Goal: Task Accomplishment & Management: Use online tool/utility

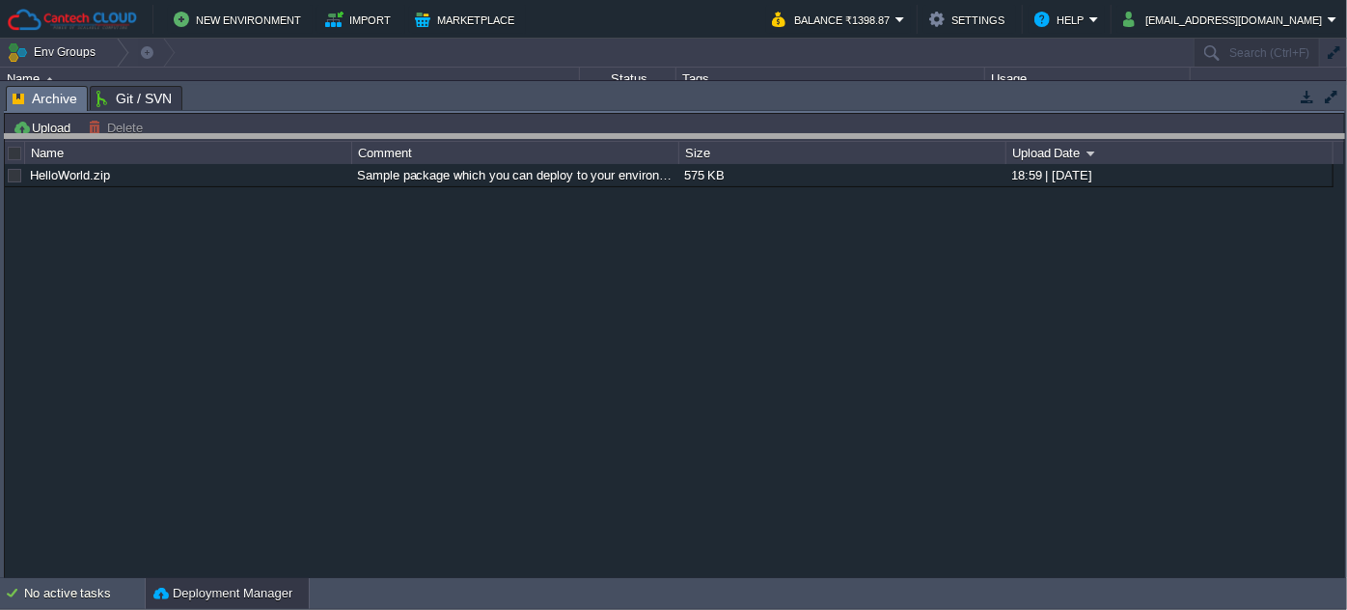
drag, startPoint x: 251, startPoint y: 89, endPoint x: 249, endPoint y: 149, distance: 59.9
click at [250, 151] on body "New Environment Import Marketplace Bonus ₹0.00 Upgrade Account Balance ₹1398.87…" at bounding box center [673, 305] width 1347 height 610
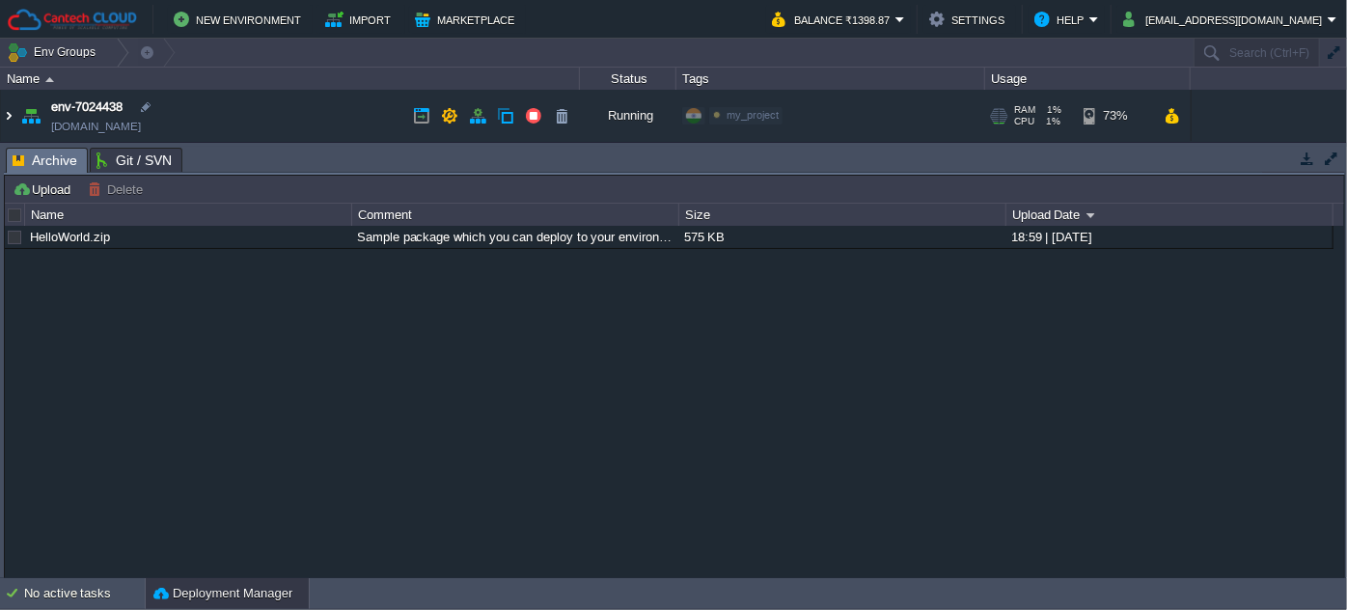
click at [12, 123] on img at bounding box center [8, 116] width 15 height 52
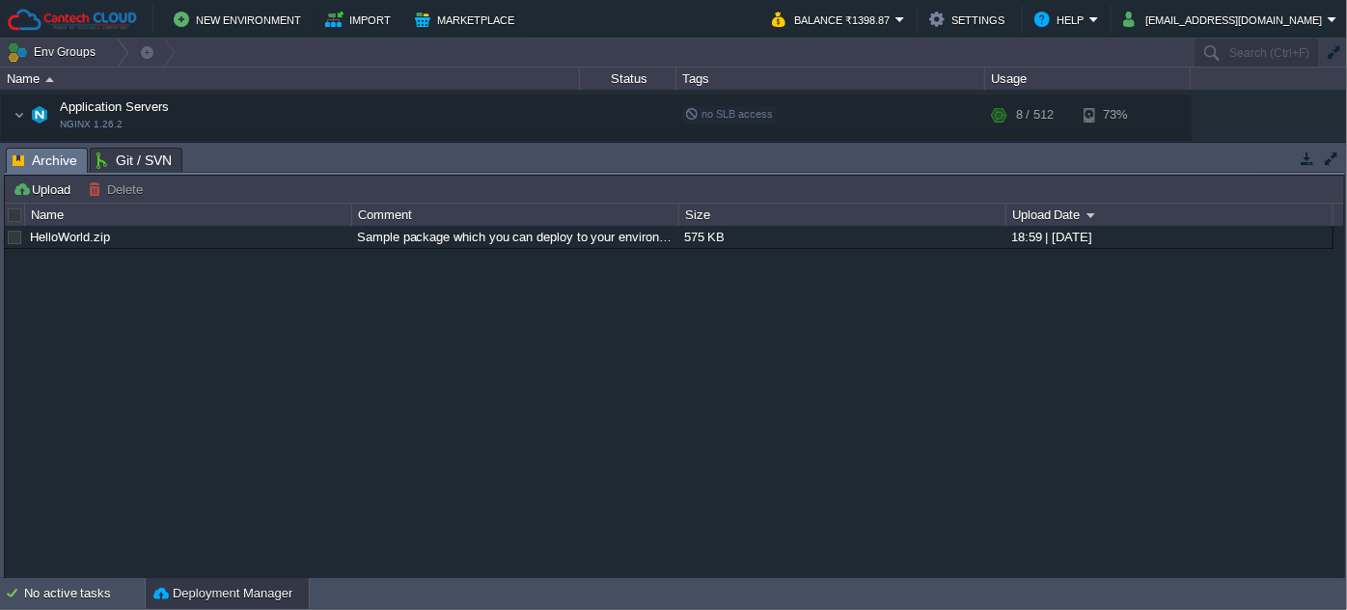
scroll to position [87, 0]
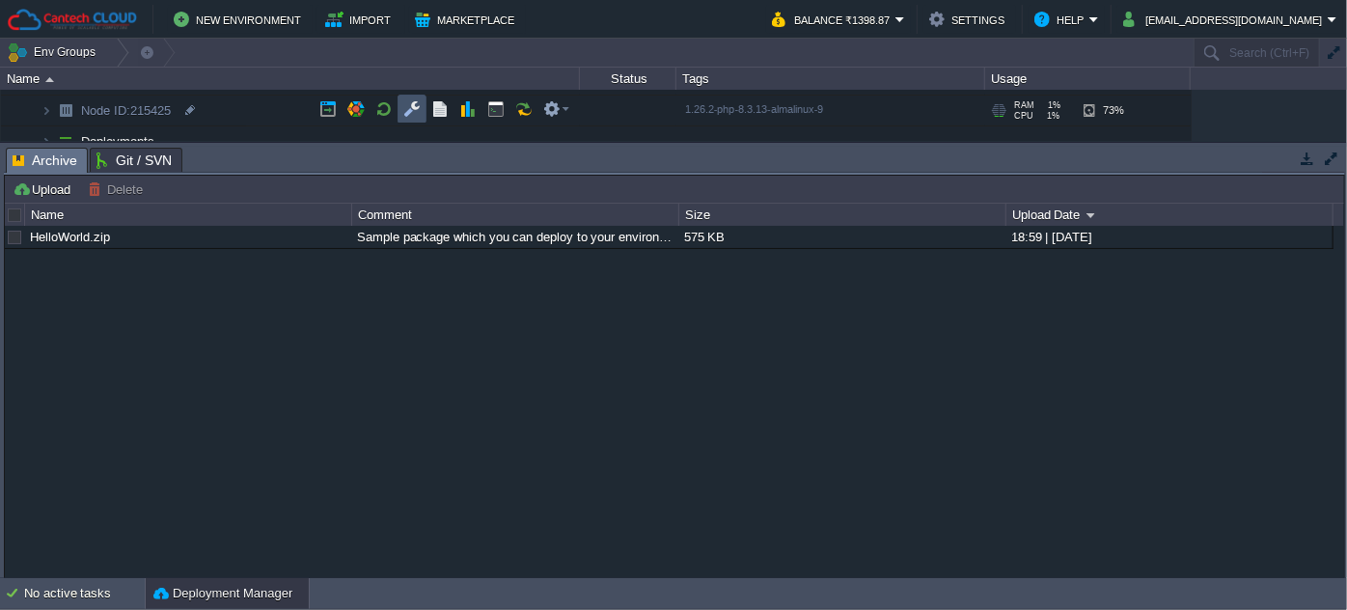
click at [403, 108] on button "button" at bounding box center [411, 108] width 17 height 17
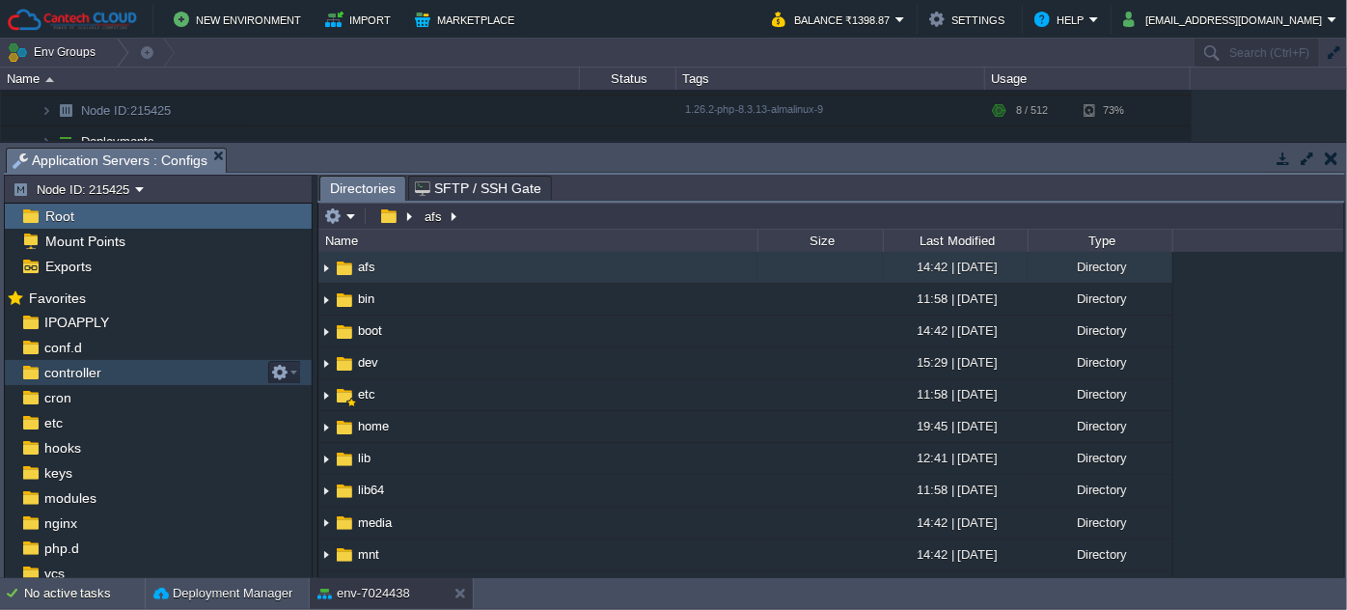
scroll to position [102, 0]
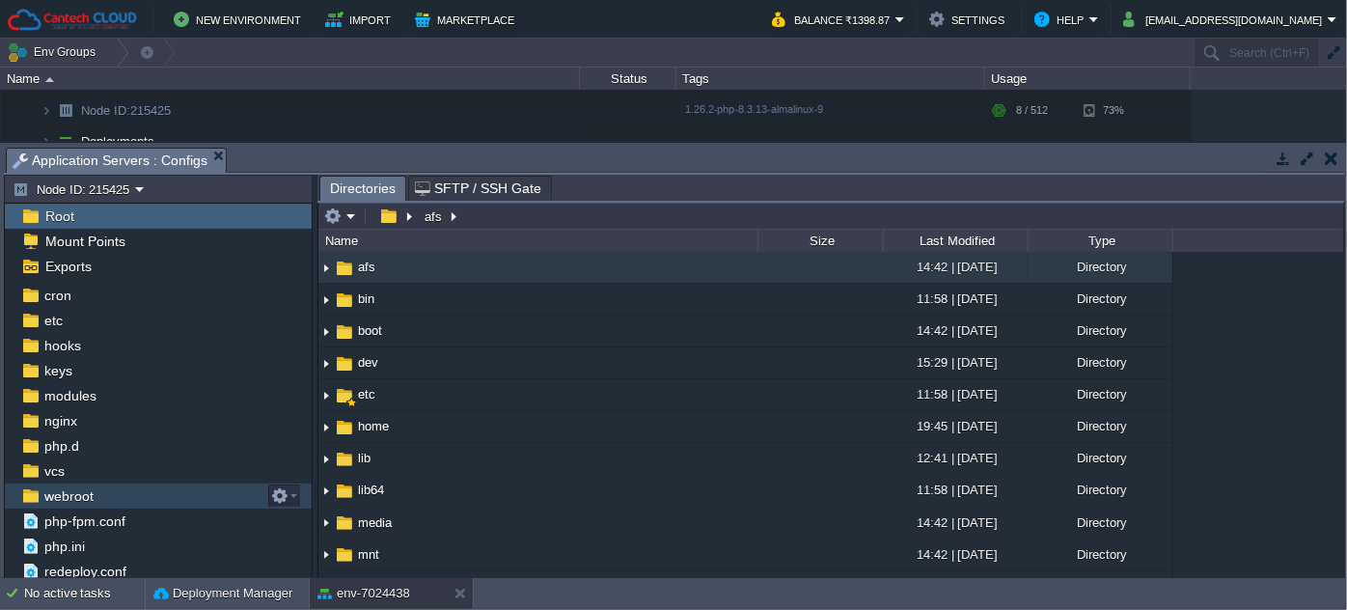
click at [57, 487] on span "webroot" at bounding box center [69, 495] width 56 height 17
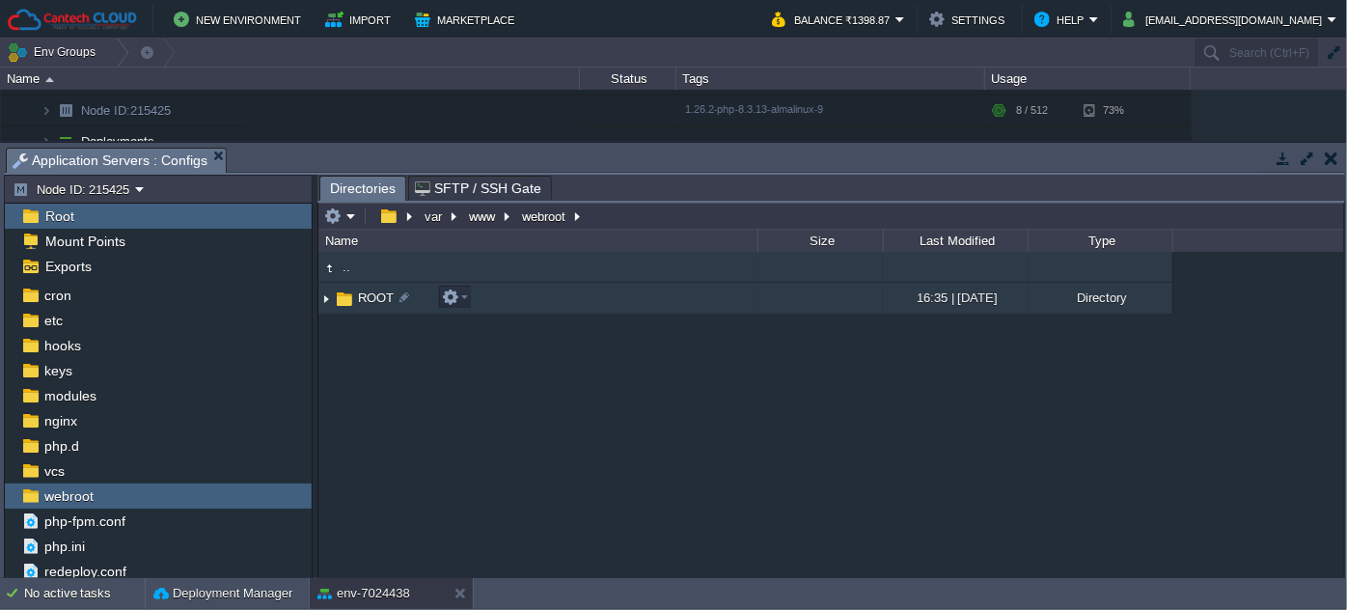
click at [374, 295] on span "ROOT" at bounding box center [376, 298] width 42 height 16
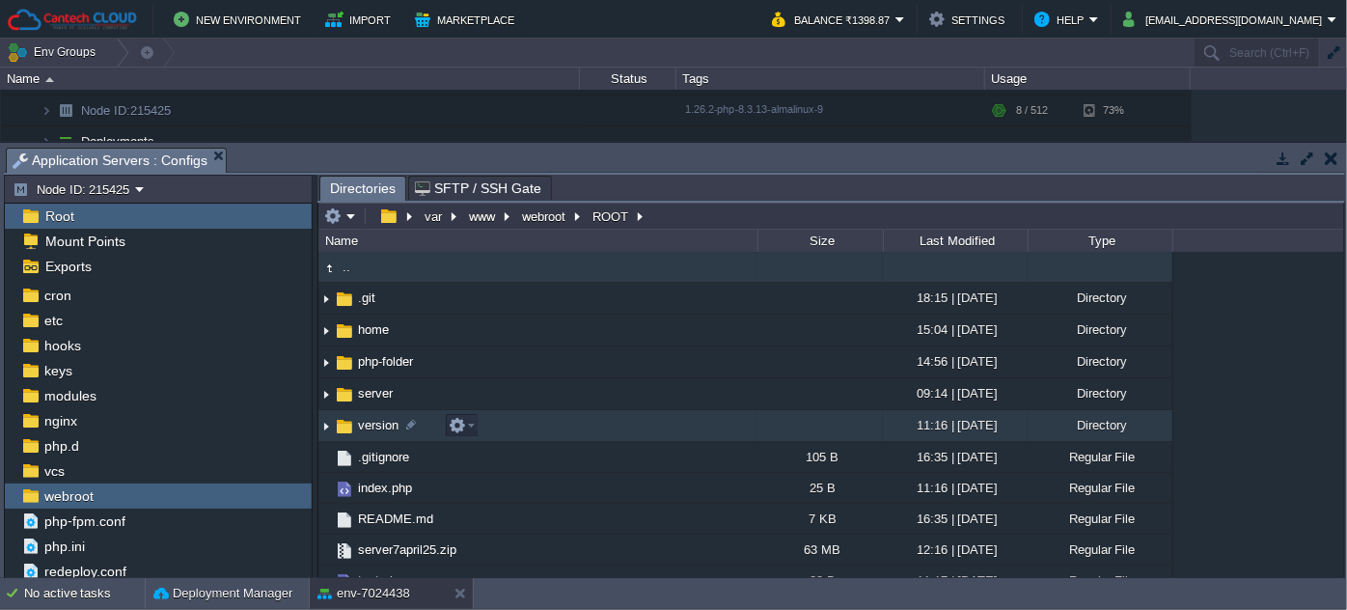
click at [368, 427] on span "version" at bounding box center [378, 425] width 46 height 16
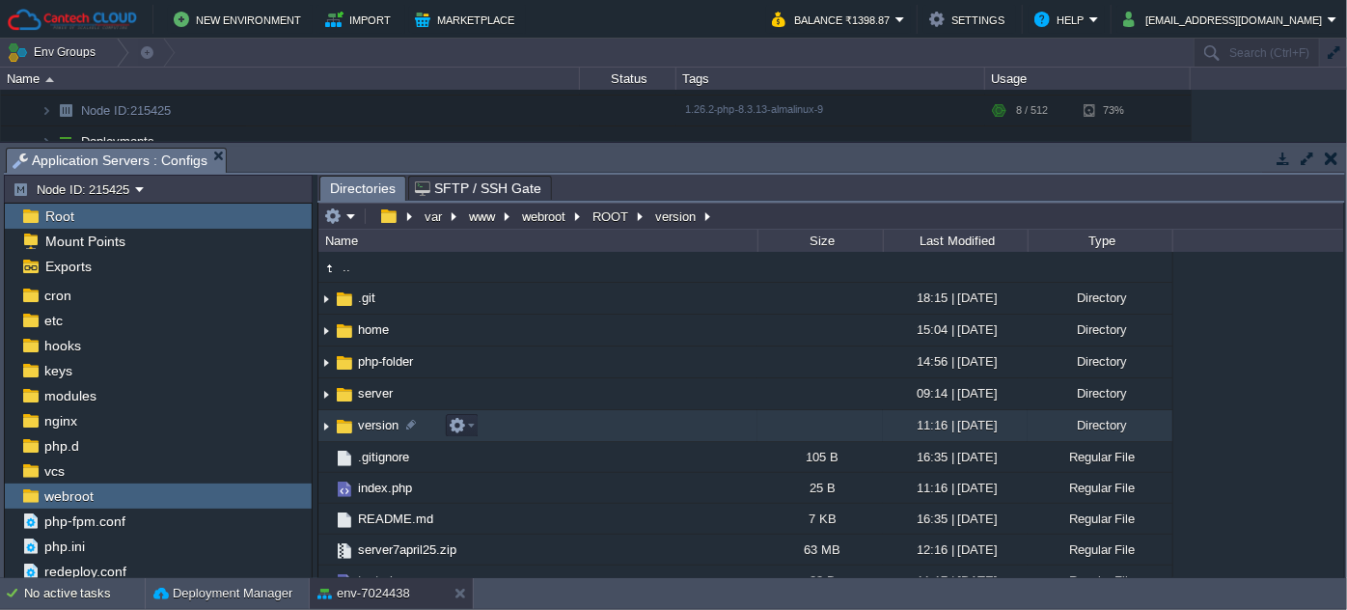
click at [368, 424] on span "version" at bounding box center [378, 425] width 46 height 16
click at [368, 423] on span "version" at bounding box center [378, 425] width 46 height 16
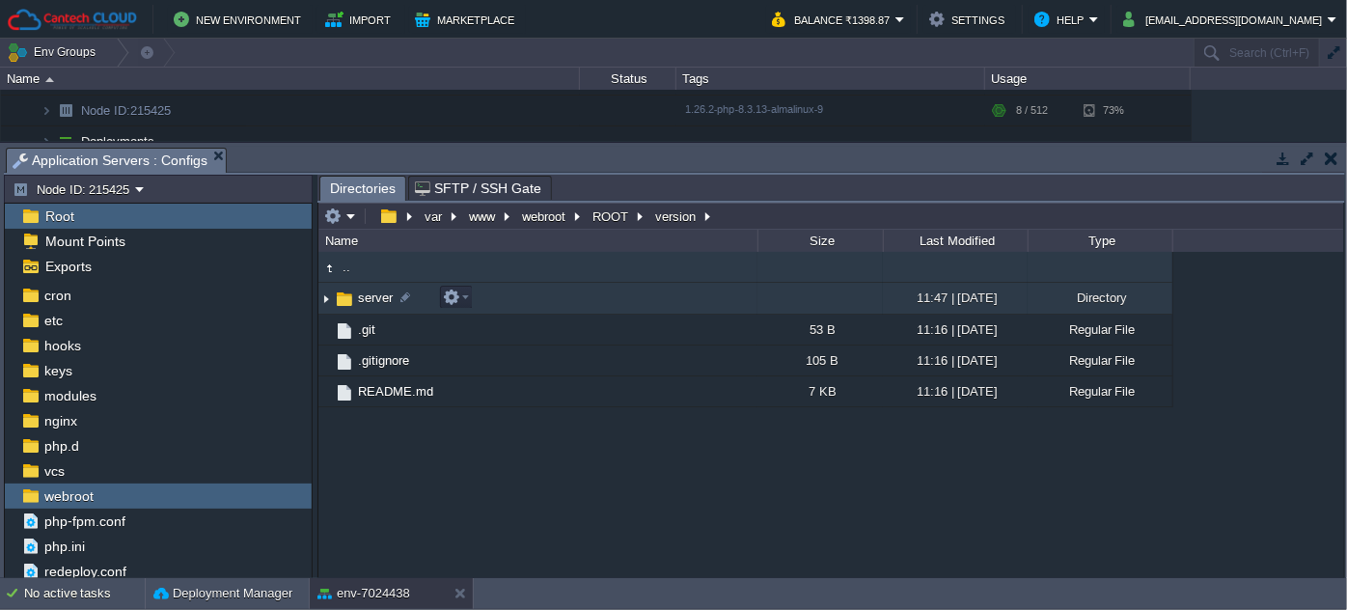
click at [368, 299] on span "server" at bounding box center [375, 298] width 41 height 16
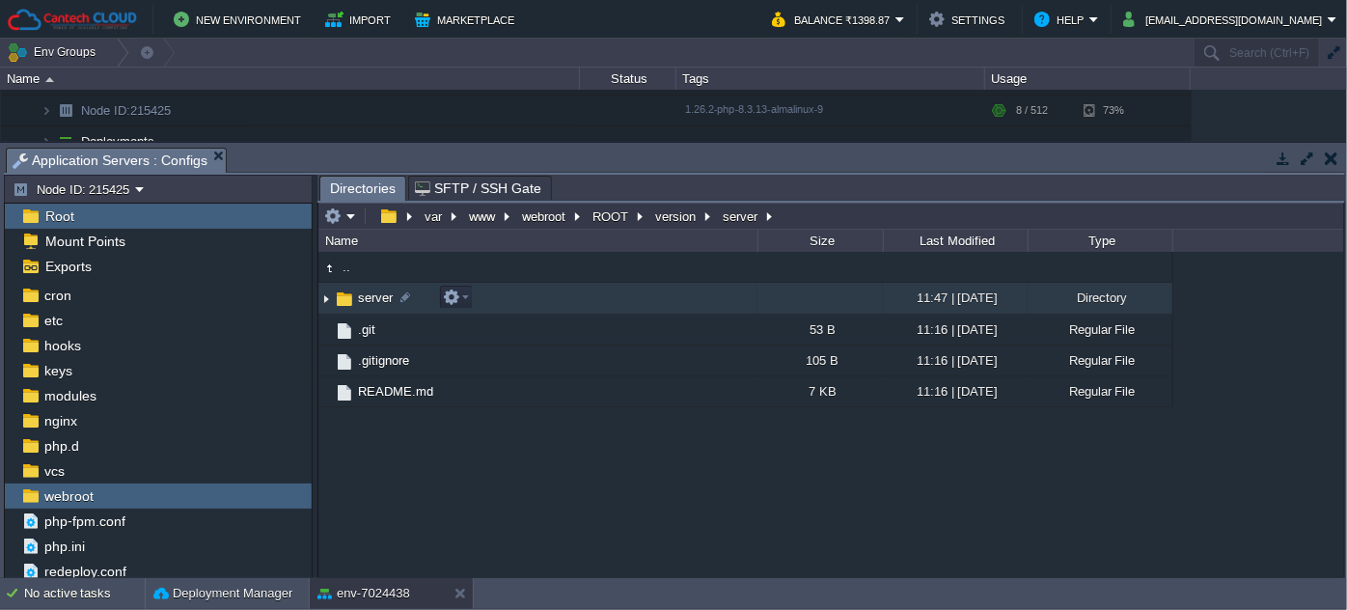
click at [368, 299] on span "server" at bounding box center [375, 298] width 41 height 16
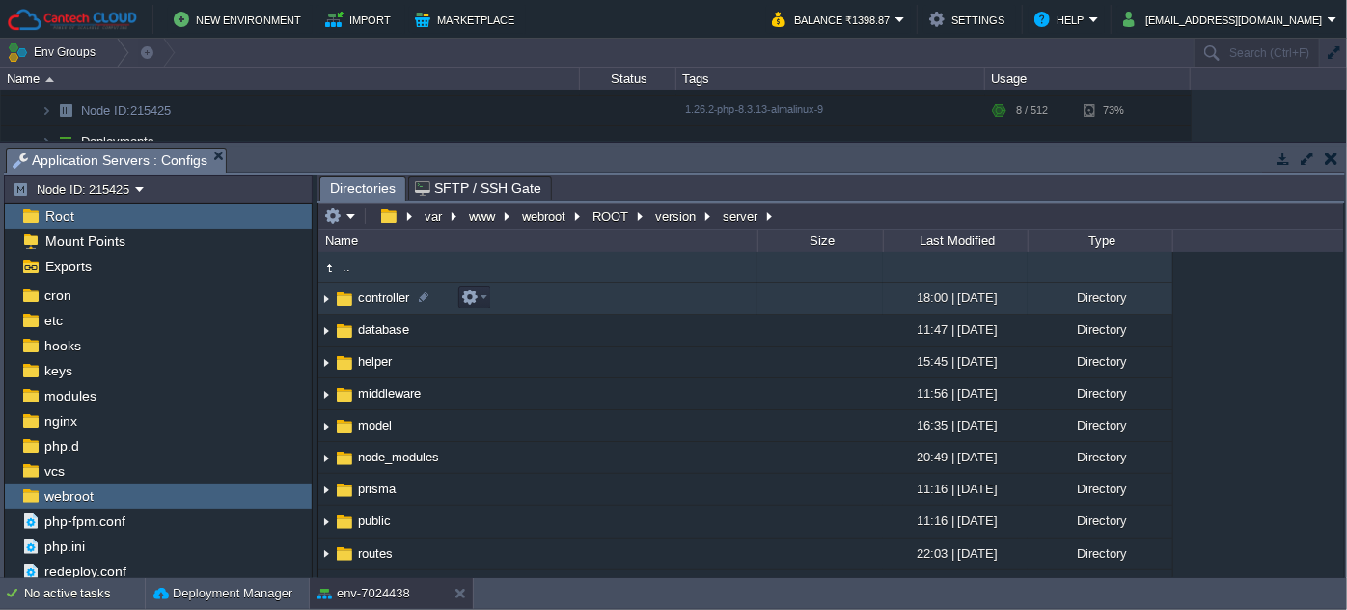
click at [384, 295] on span "controller" at bounding box center [383, 298] width 57 height 16
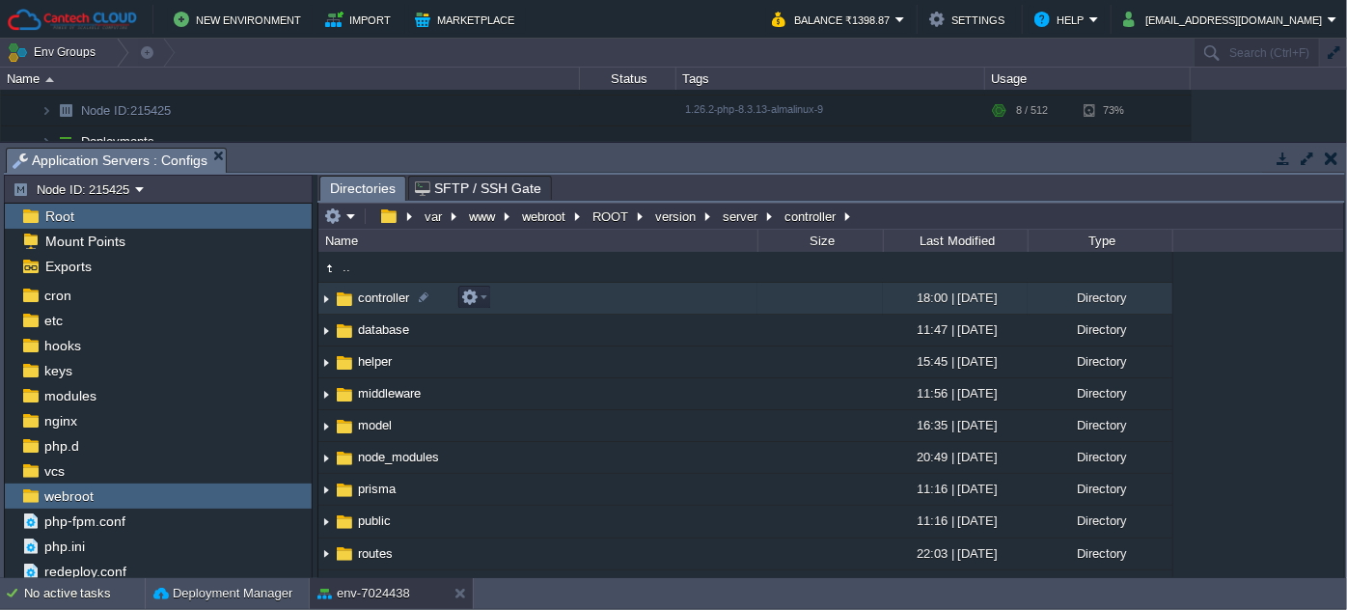
click at [384, 295] on span "controller" at bounding box center [383, 298] width 57 height 16
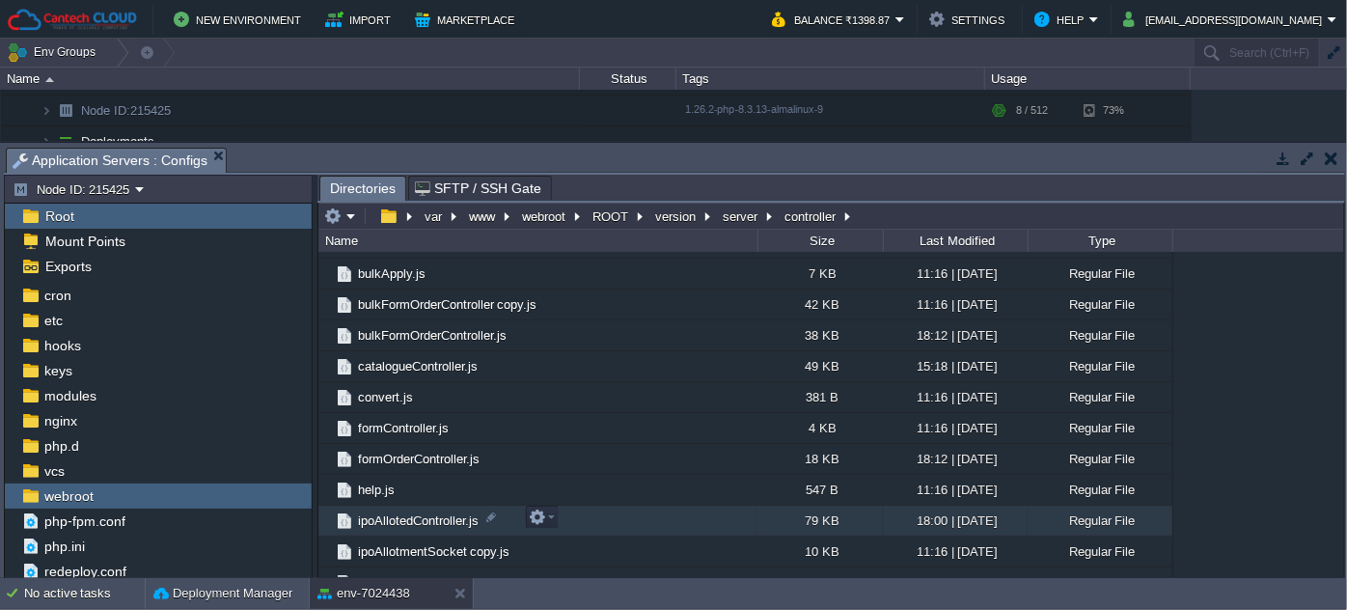
scroll to position [614, 0]
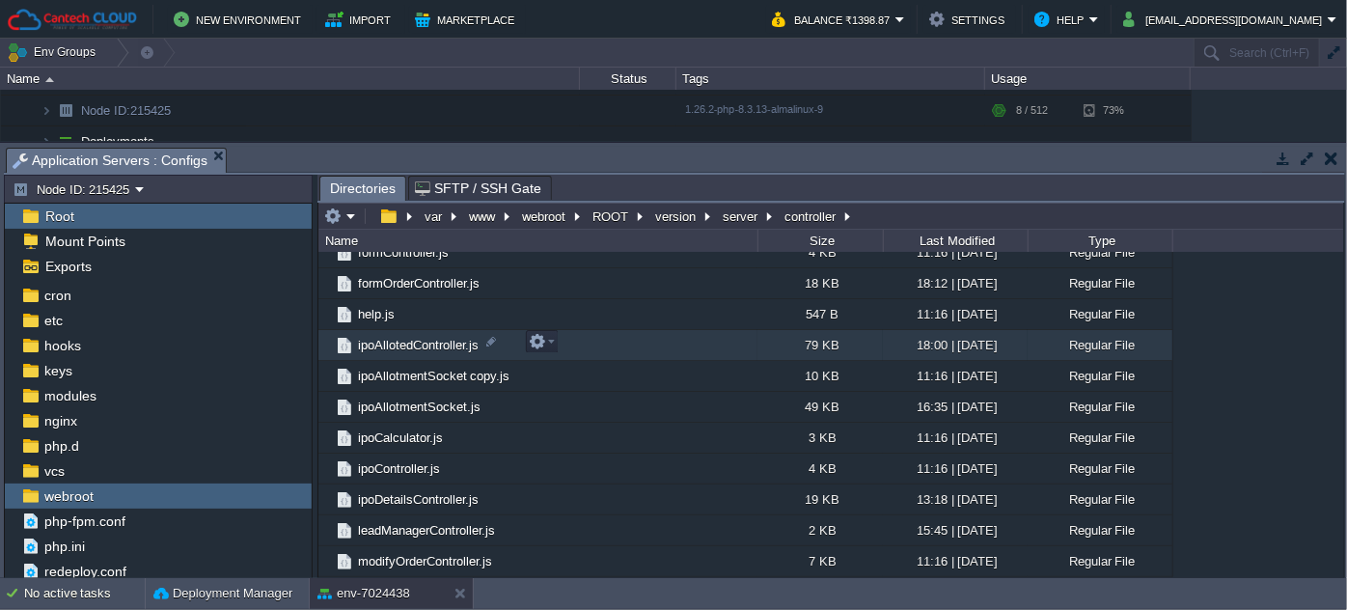
click at [412, 339] on span "ipoAllotedController.js" at bounding box center [418, 345] width 126 height 16
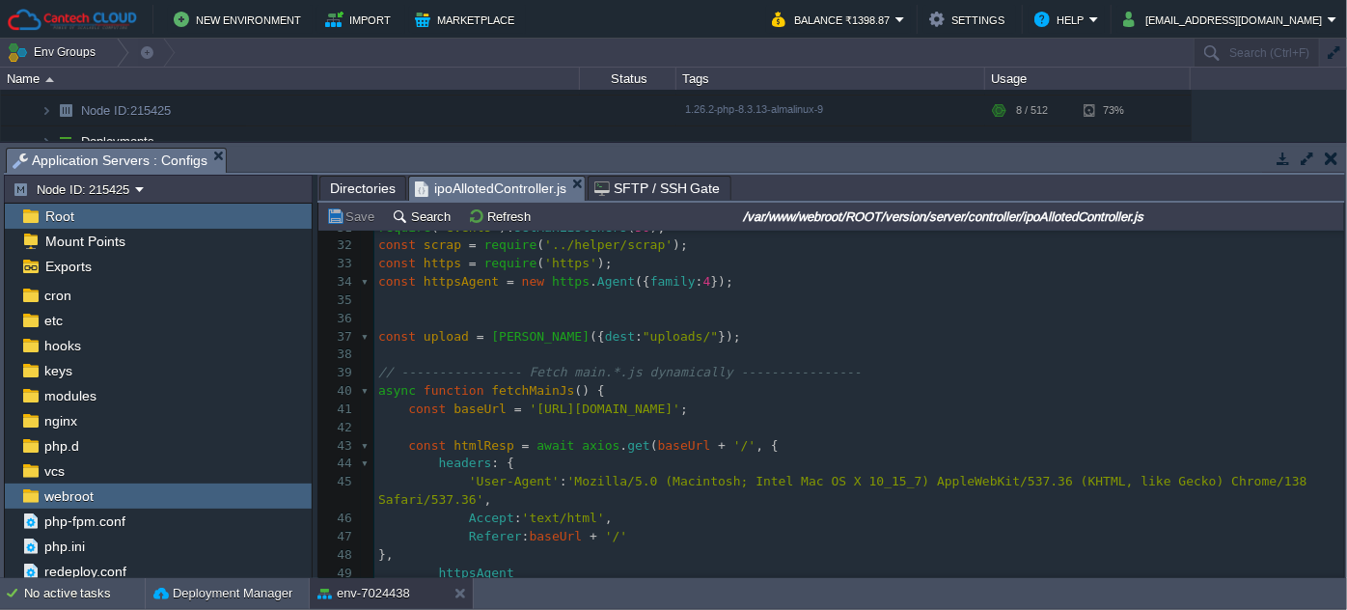
scroll to position [527, 0]
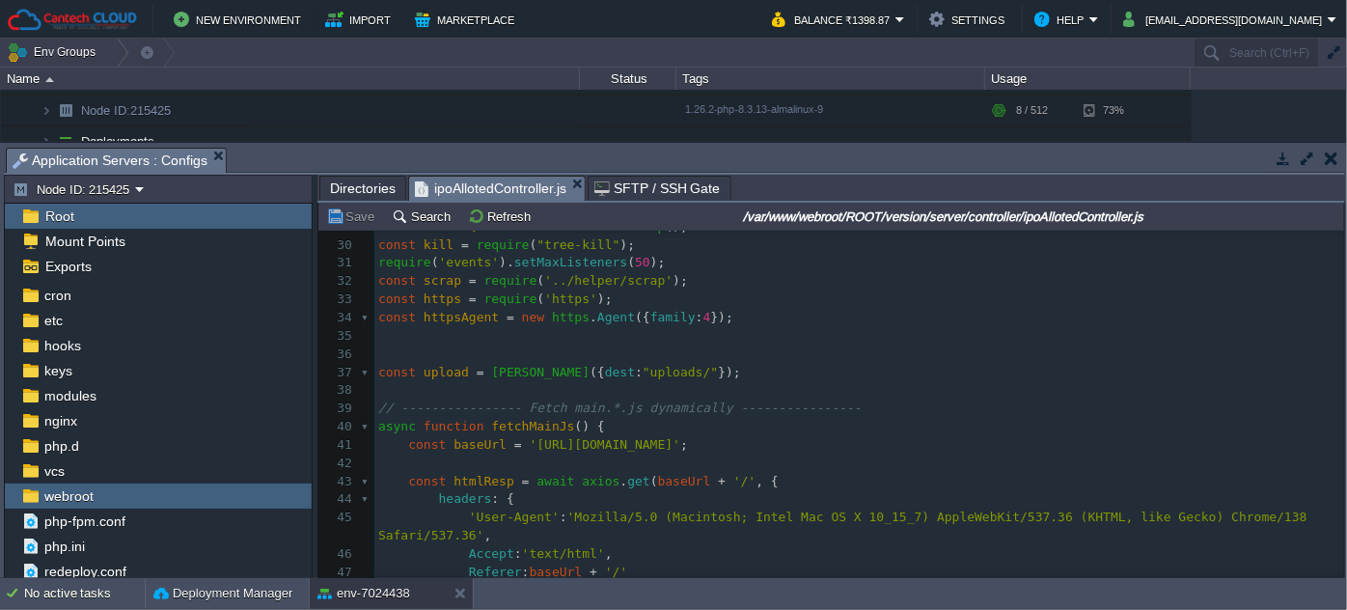
click at [357, 428] on div "2117 const axios = require ( "axios" ); 19 const { processBidsBse } = require (…" at bounding box center [846, 419] width 1055 height 376
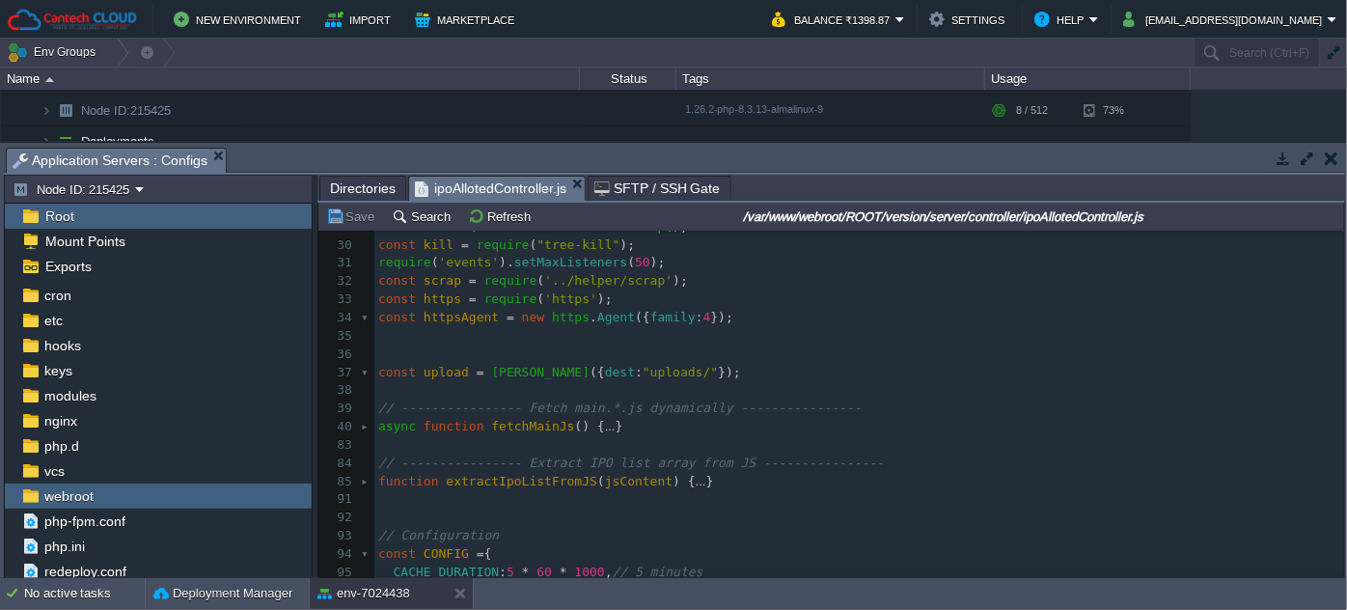
click at [489, 425] on div "2117 const axios = require ( "axios" ); 19 const { processBidsBse } = require (…" at bounding box center [860, 390] width 970 height 709
type textarea "fetchMainJs"
click at [533, 478] on div "x const axios = require ( "axios" ); 19 const { processBidsBse } = require ( ".…" at bounding box center [860, 390] width 970 height 709
type textarea "extractIpoListFromJS"
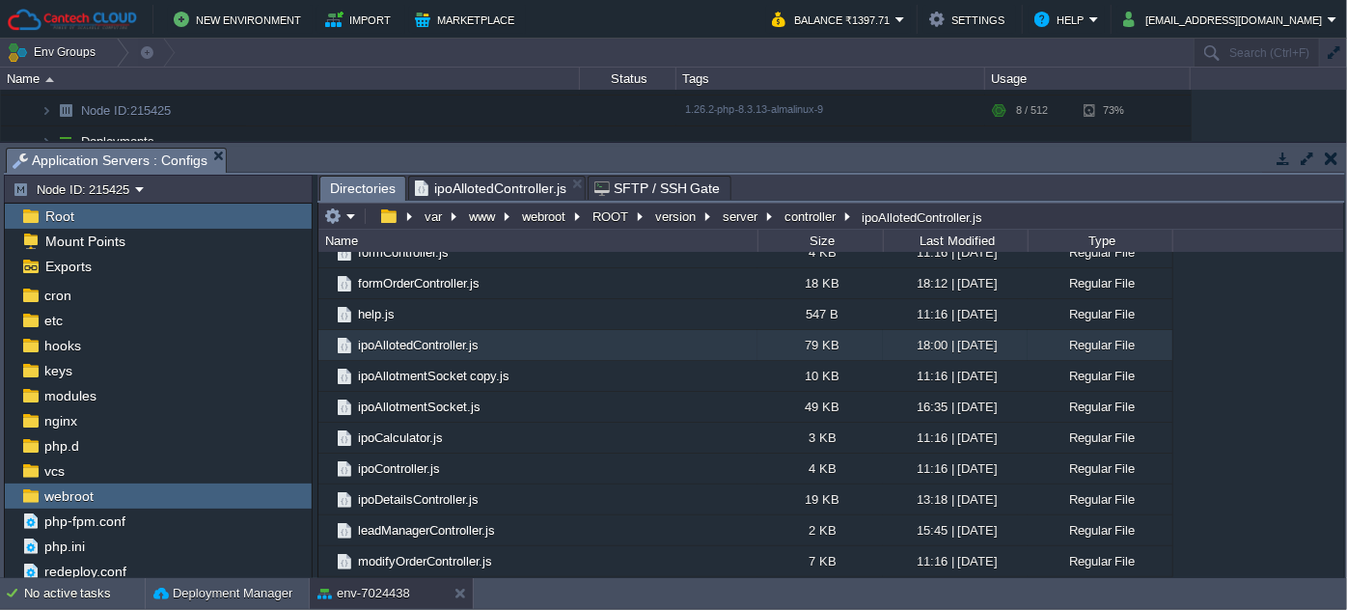
click at [375, 191] on span "Directories" at bounding box center [363, 189] width 66 height 24
click at [445, 212] on em "var" at bounding box center [441, 216] width 39 height 17
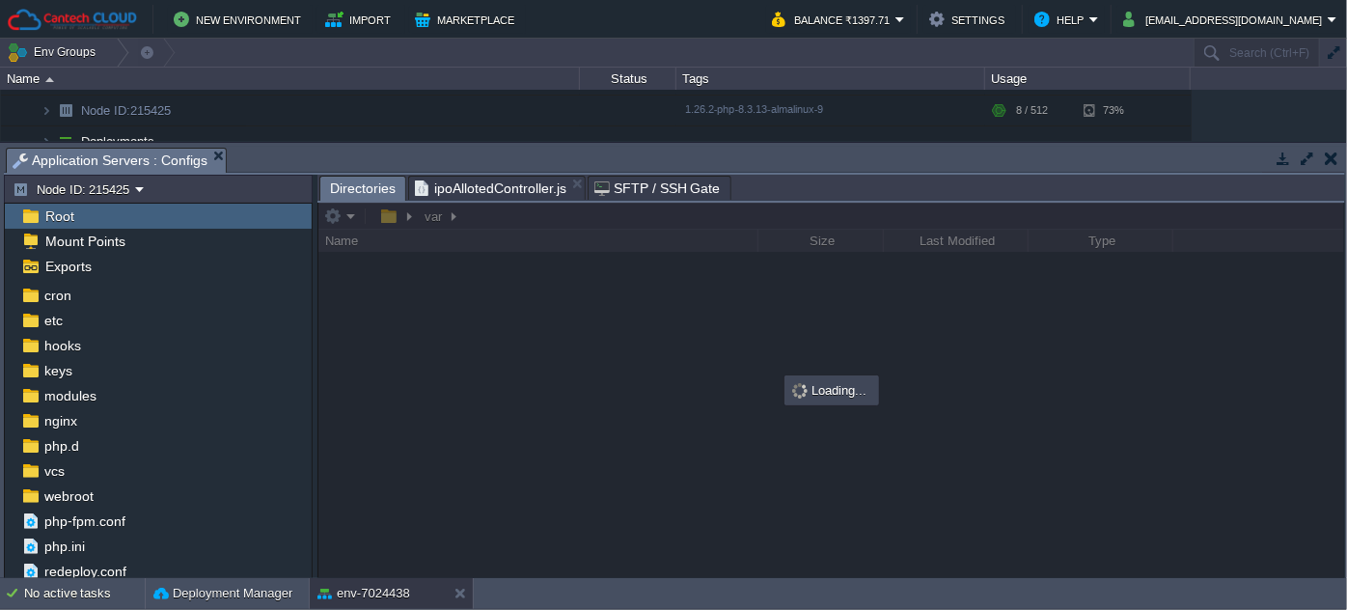
scroll to position [0, 0]
click at [550, 216] on div at bounding box center [832, 390] width 1026 height 375
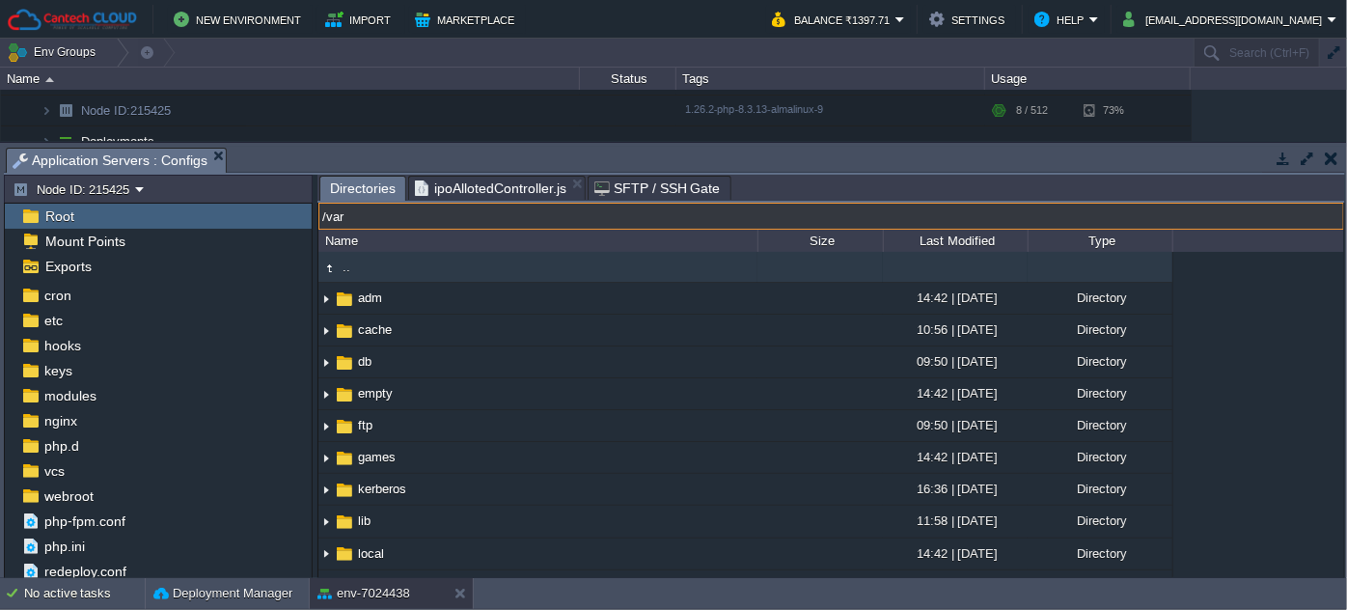
click at [550, 216] on input "/var" at bounding box center [832, 216] width 1026 height 27
type input "home/data_api/"
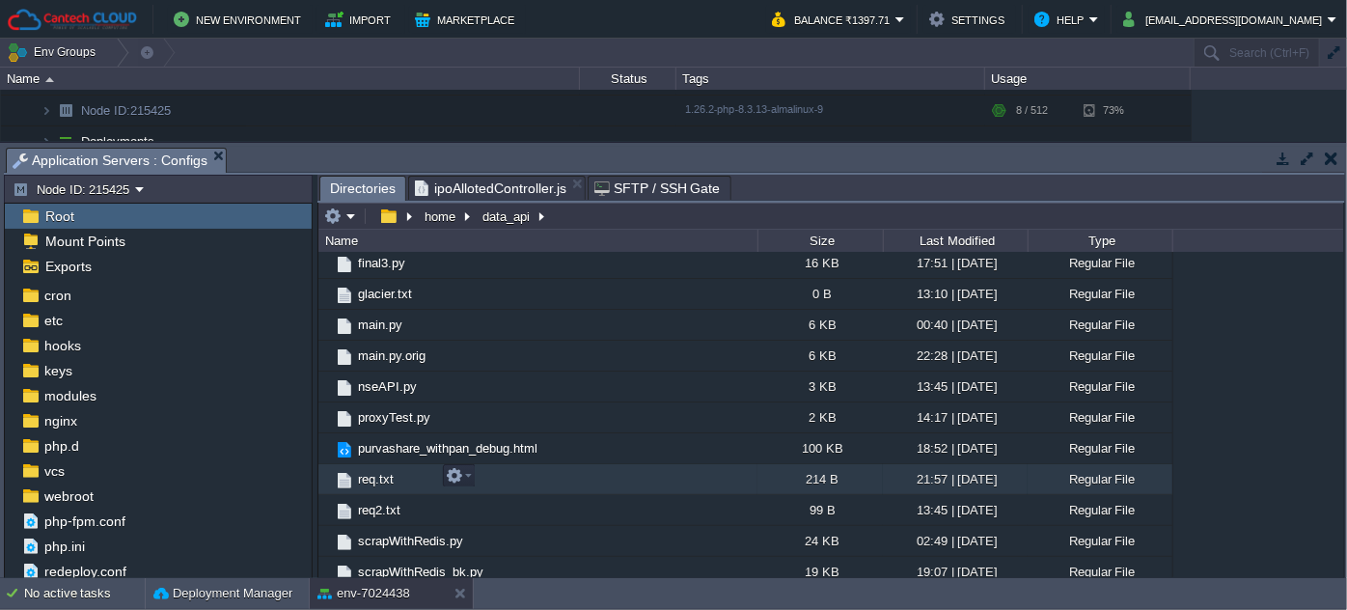
scroll to position [449, 0]
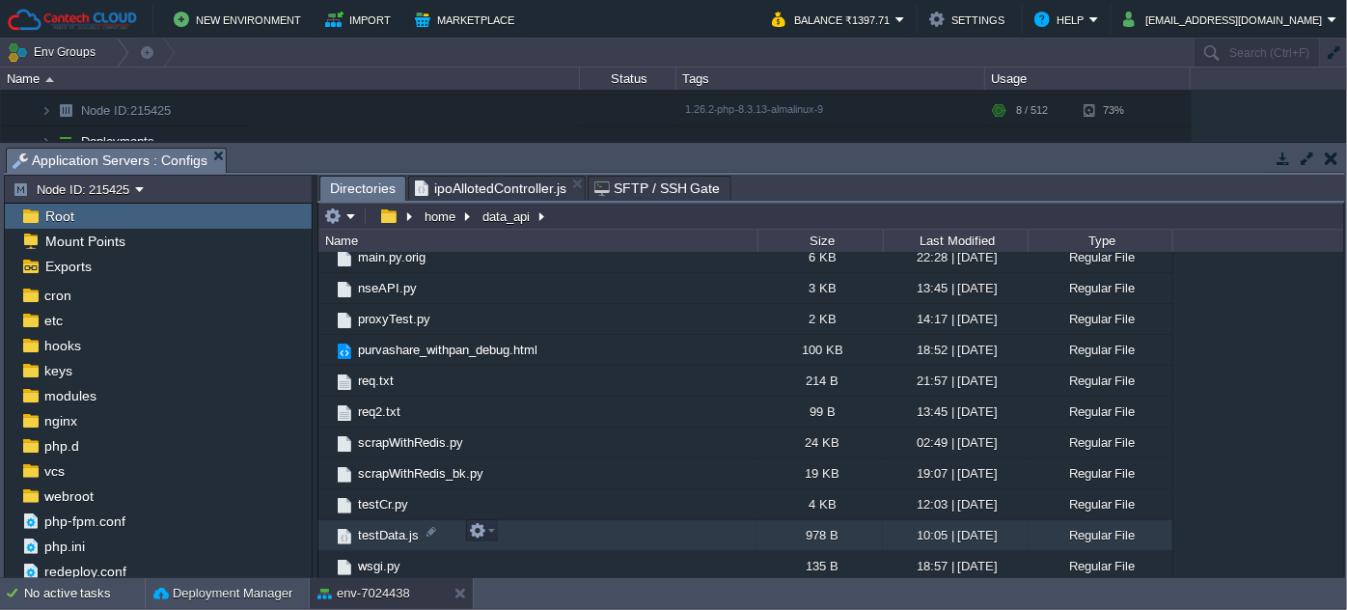
click at [384, 530] on span "testData.js" at bounding box center [388, 535] width 67 height 16
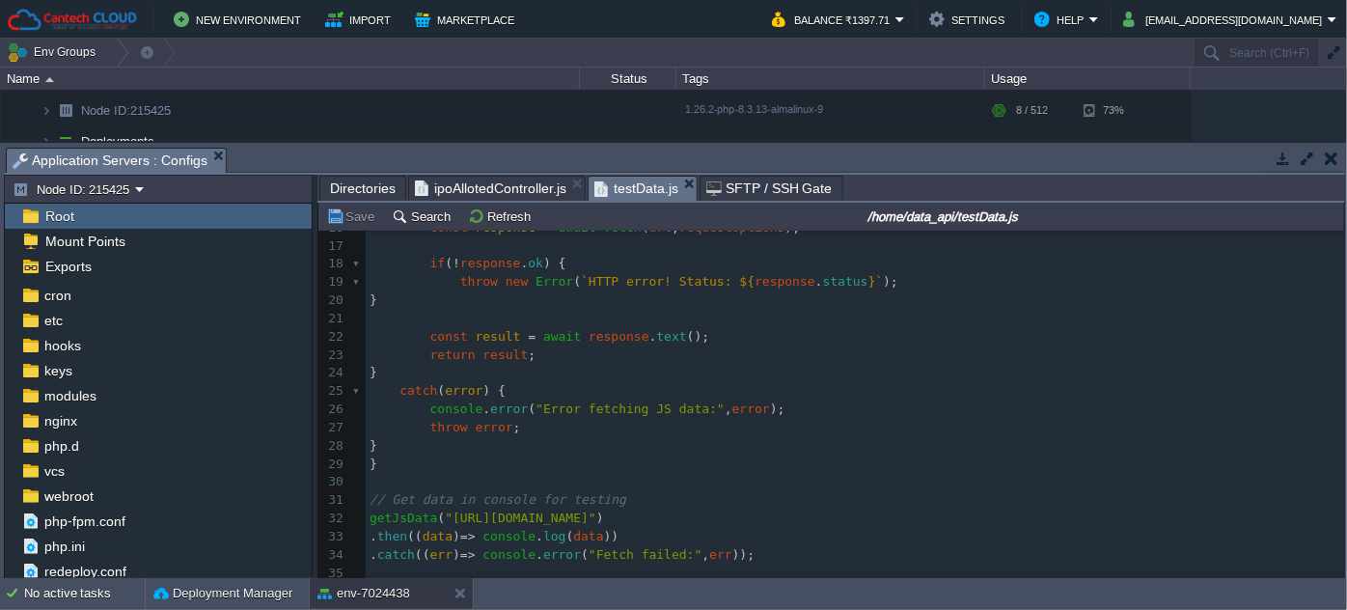
scroll to position [315, 0]
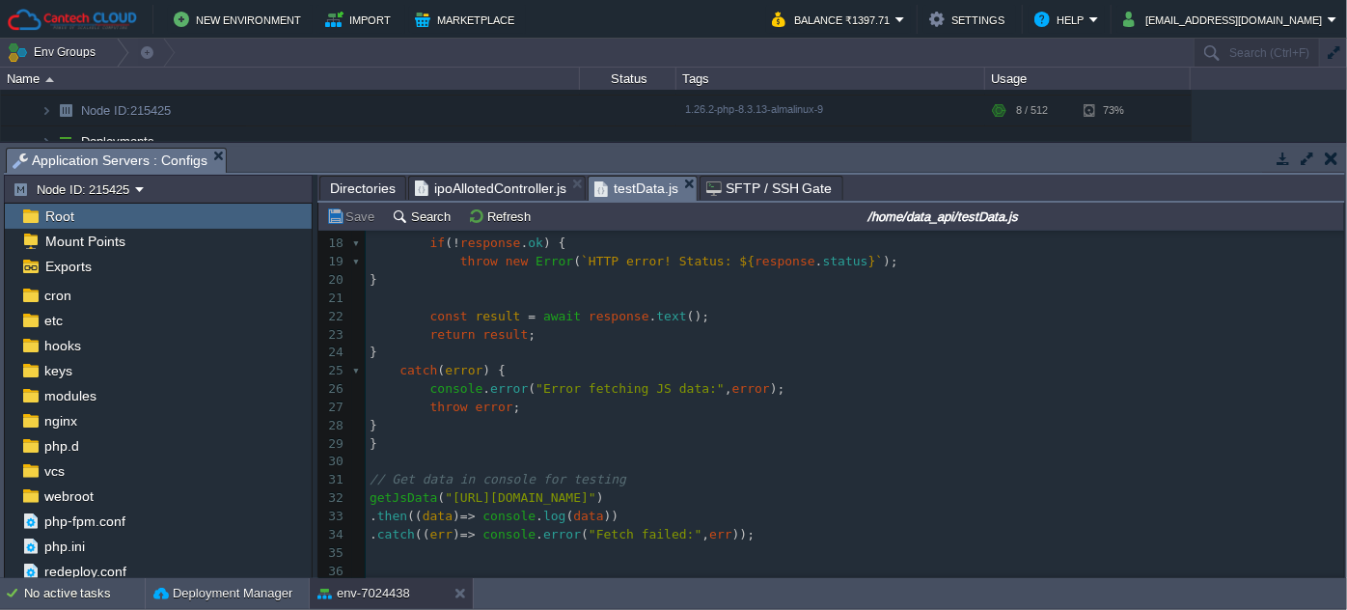
click at [805, 399] on pre "throw error ;" at bounding box center [855, 408] width 979 height 18
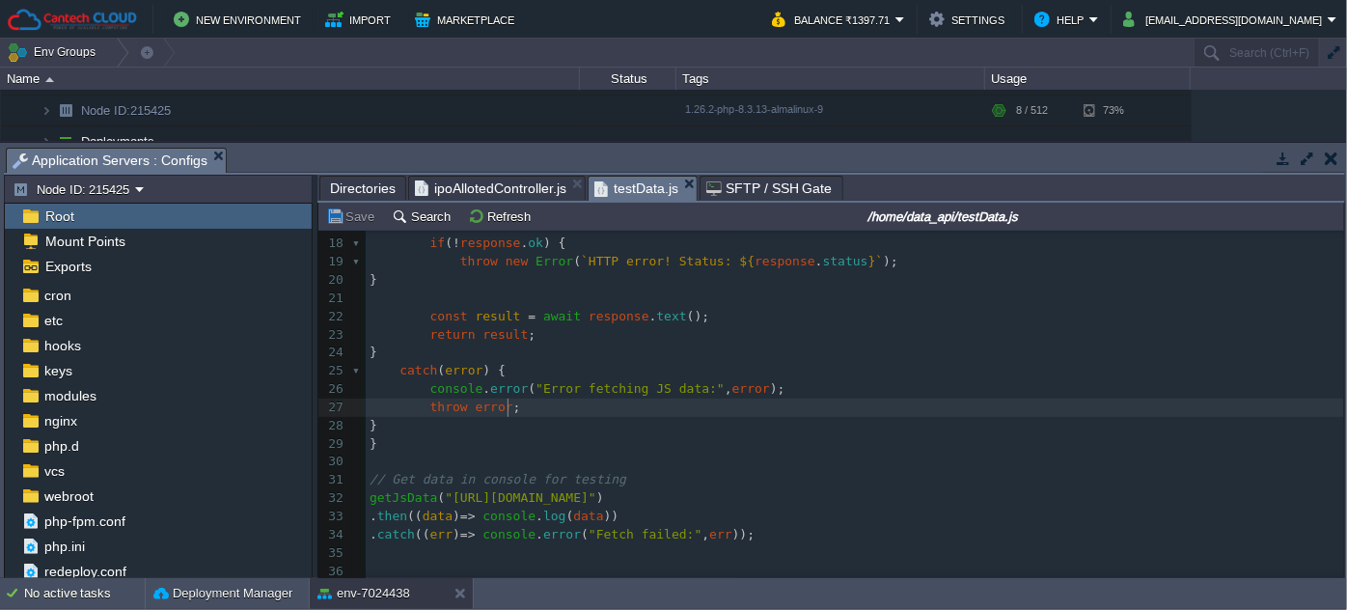
scroll to position [314, 0]
click at [931, 407] on pre "throw error ;" at bounding box center [855, 408] width 979 height 18
type textarea "async function getJsData(url) { try { const myHeaders = new Headers(); myHeader…"
